Goal: Find specific page/section: Find specific page/section

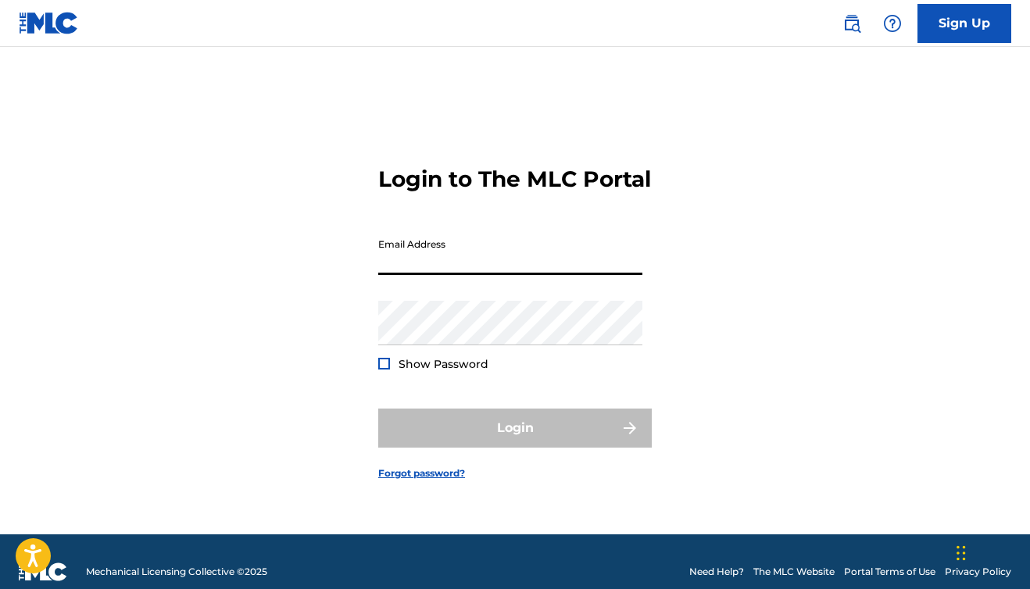
type input "[EMAIL_ADDRESS][DOMAIN_NAME]"
click at [515, 441] on button "Login" at bounding box center [514, 428] width 273 height 39
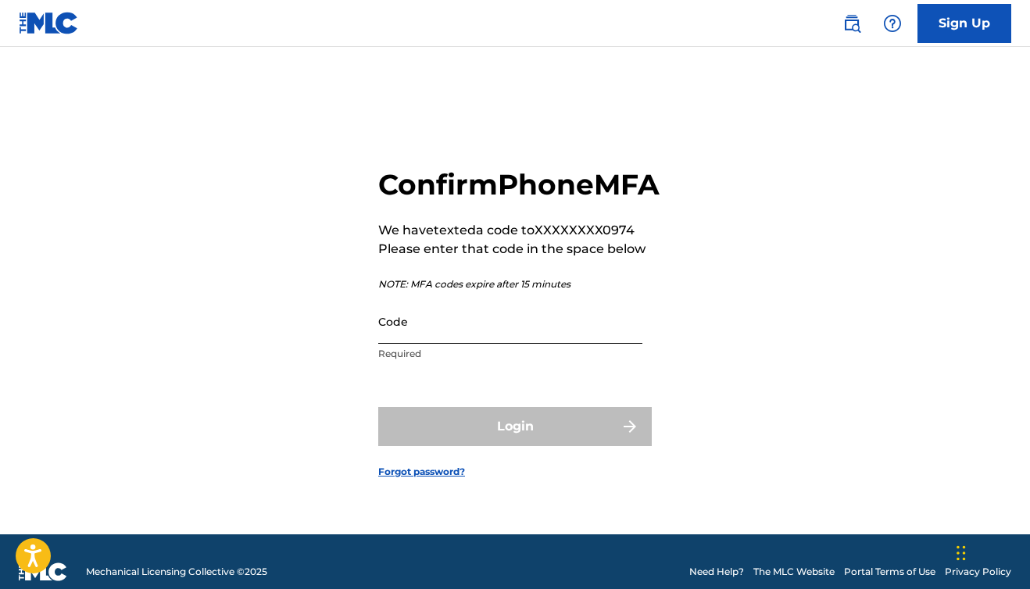
click at [556, 338] on input "Code" at bounding box center [510, 321] width 264 height 45
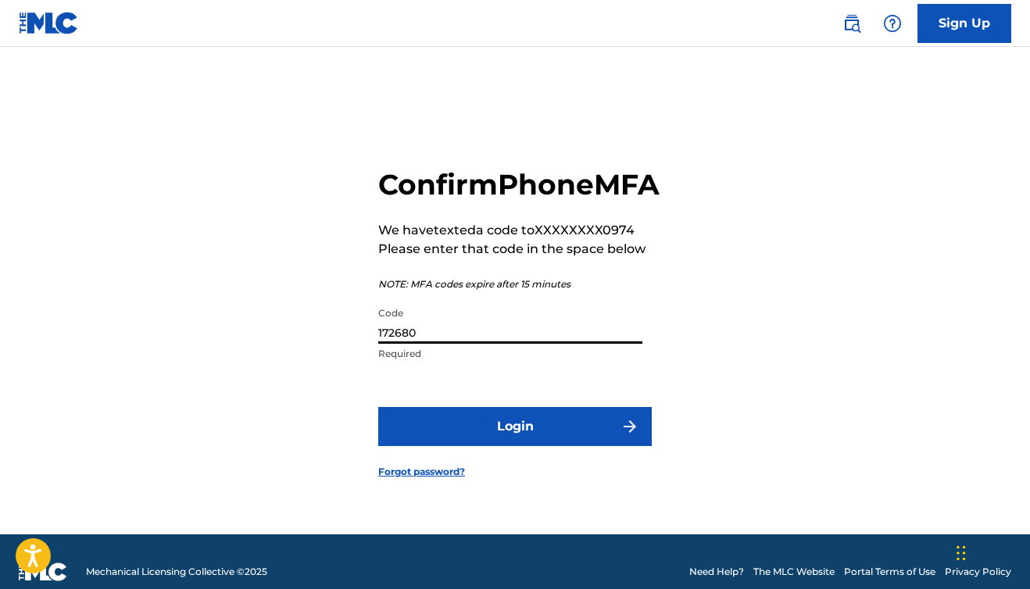
type input "172680"
click at [515, 444] on button "Login" at bounding box center [514, 426] width 273 height 39
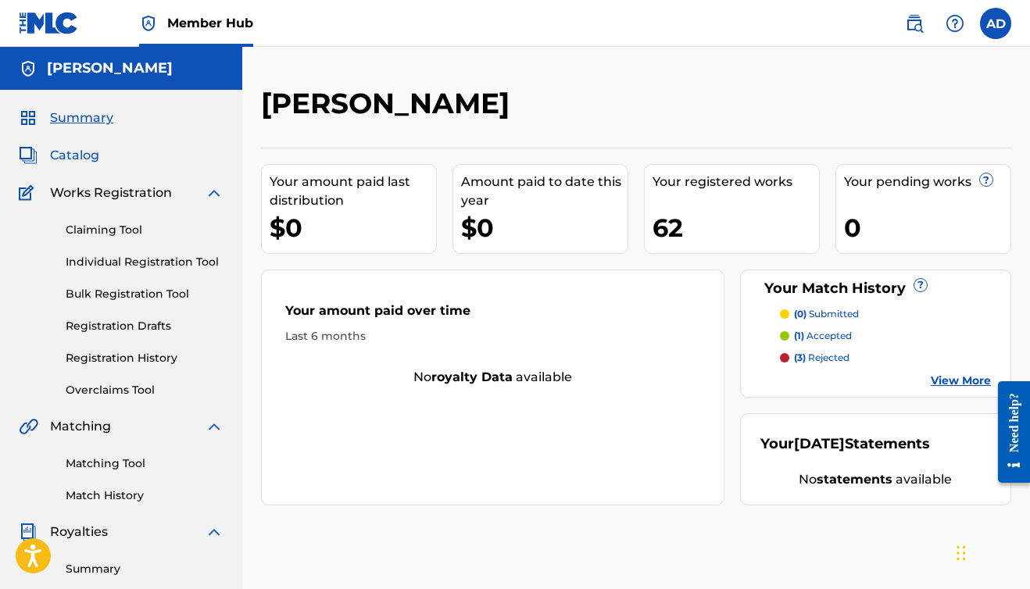
click at [63, 154] on span "Catalog" at bounding box center [74, 155] width 49 height 19
